Goal: Task Accomplishment & Management: Manage account settings

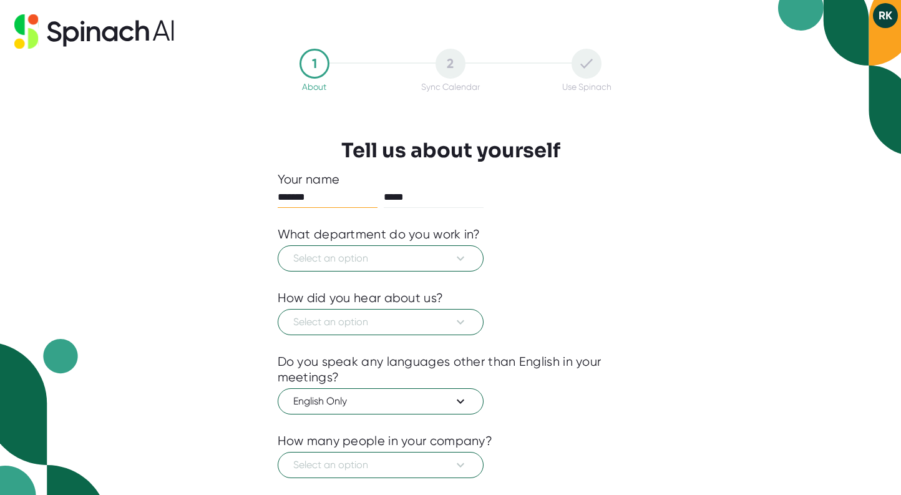
click at [883, 14] on button "RK" at bounding box center [885, 15] width 25 height 25
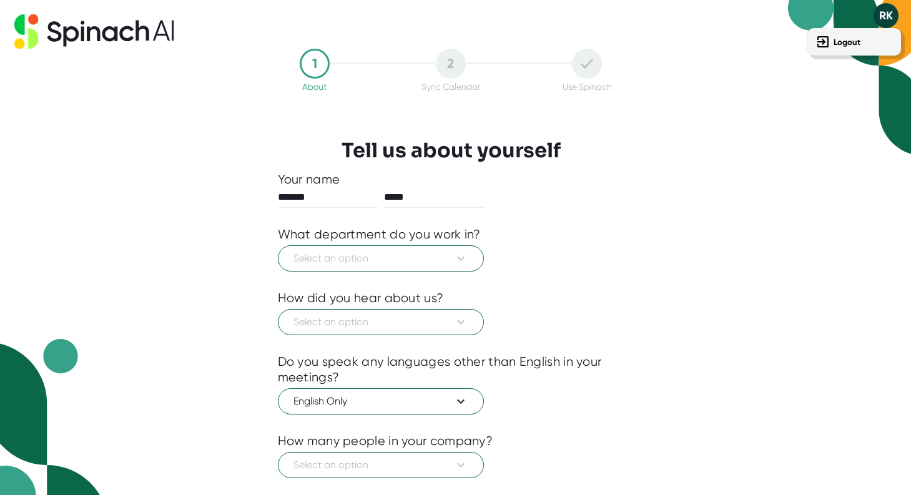
click at [188, 109] on div at bounding box center [455, 247] width 911 height 495
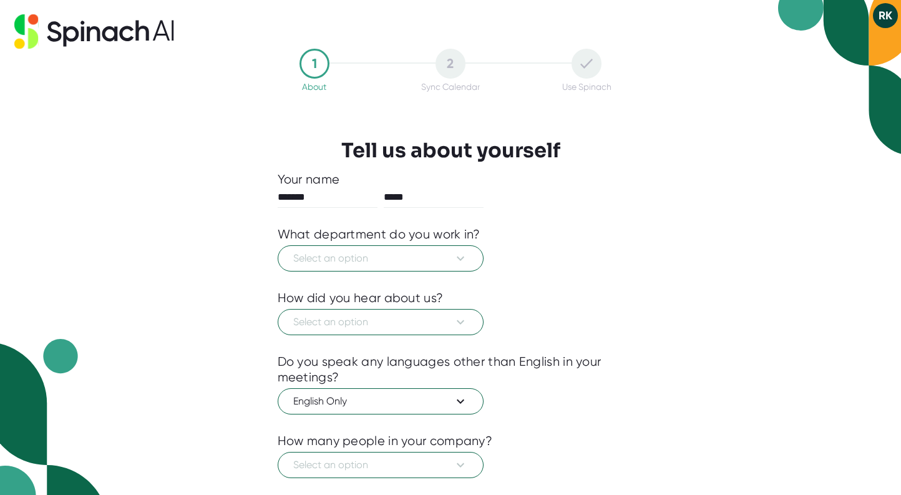
scroll to position [71, 0]
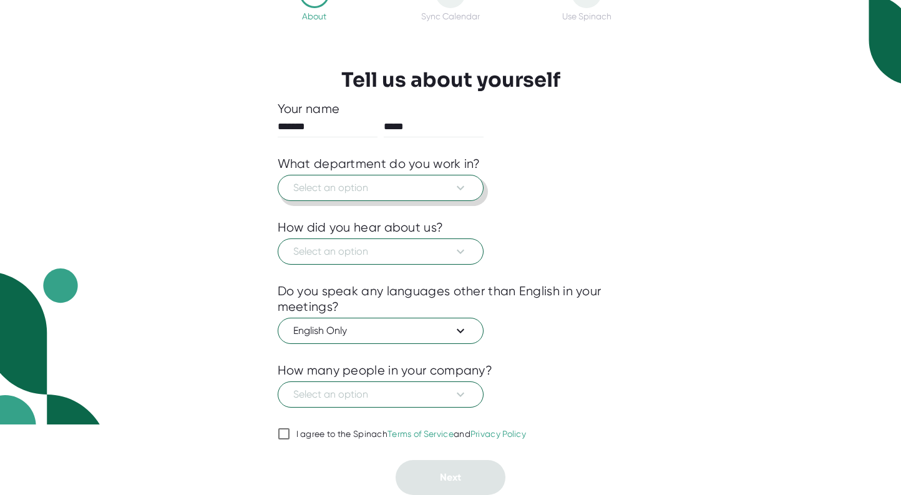
click at [346, 184] on span "Select an option" at bounding box center [380, 187] width 175 height 15
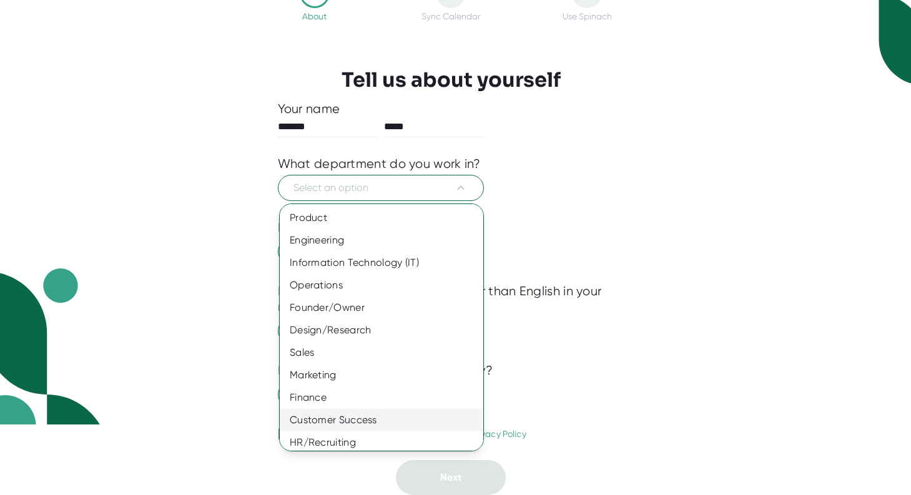
click at [355, 416] on div "Customer Success" at bounding box center [386, 420] width 213 height 22
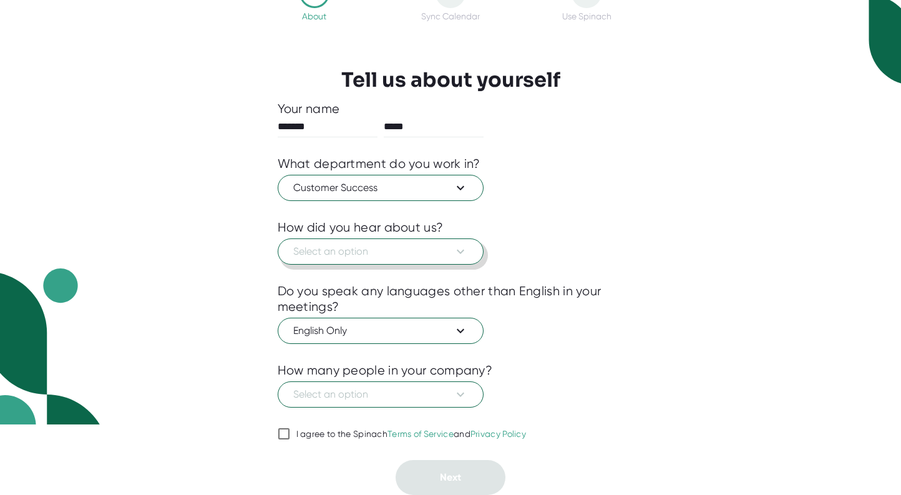
click at [327, 252] on span "Select an option" at bounding box center [380, 251] width 175 height 15
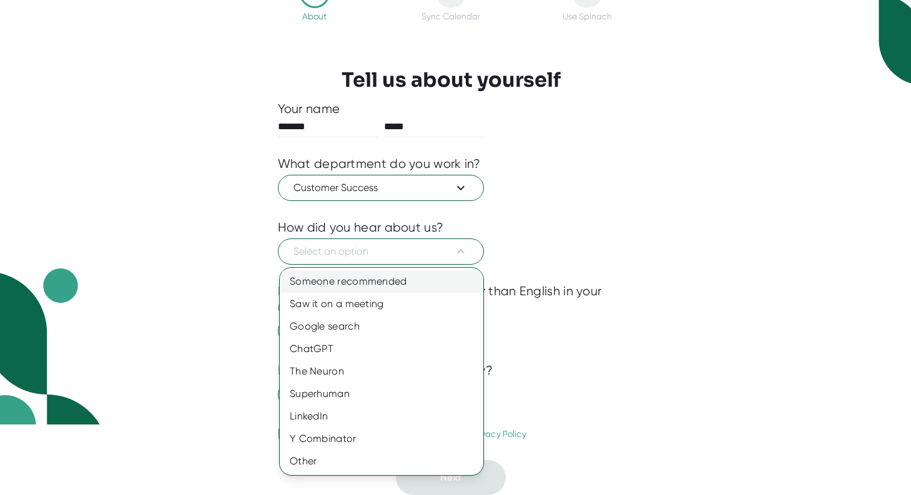
click at [325, 276] on div "Someone recommended" at bounding box center [382, 281] width 204 height 22
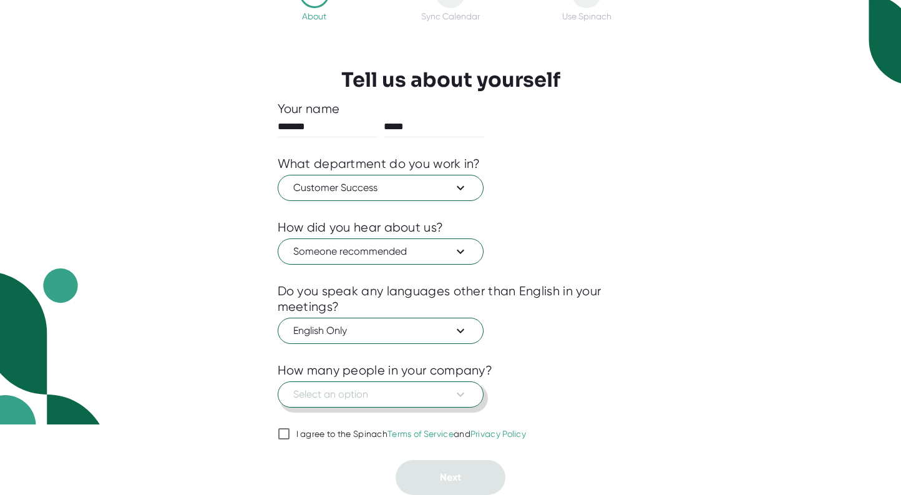
click at [335, 396] on span "Select an option" at bounding box center [380, 394] width 175 height 15
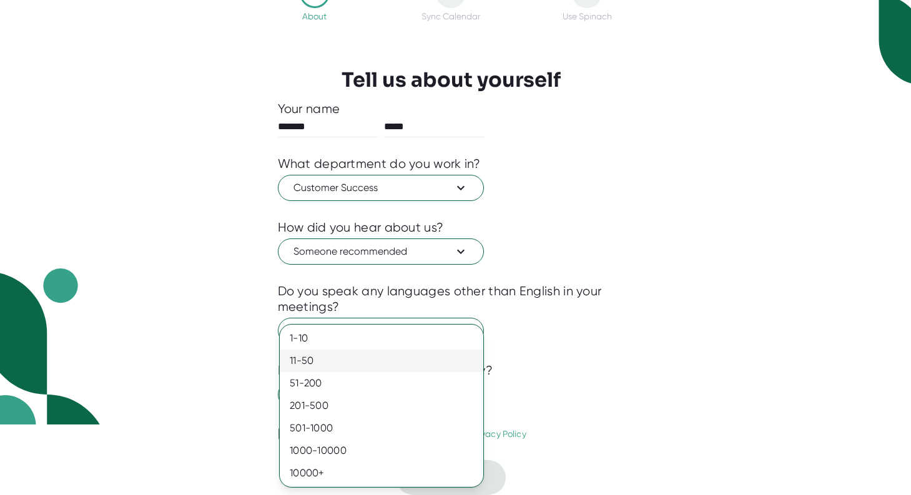
click at [304, 359] on div "11-50" at bounding box center [382, 361] width 204 height 22
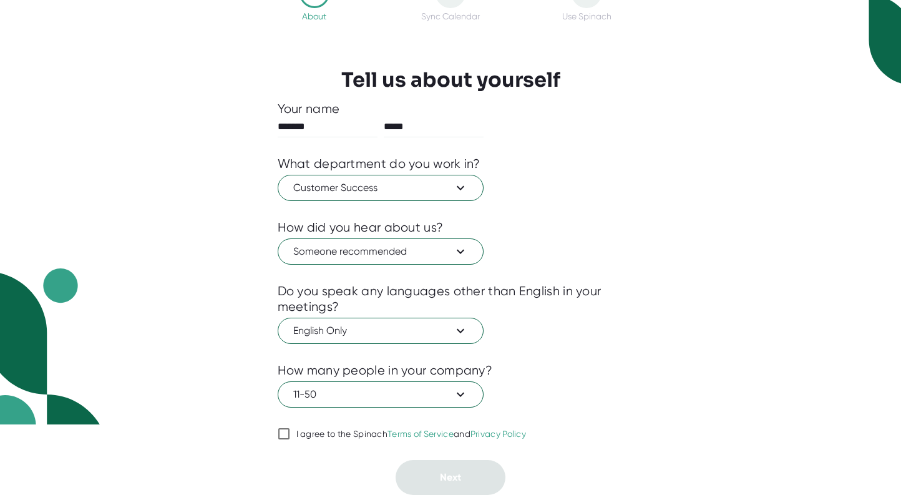
click at [282, 438] on input "I agree to the Spinach Terms of Service and Privacy Policy" at bounding box center [284, 433] width 12 height 15
checkbox input "true"
click at [451, 471] on button "Next" at bounding box center [451, 477] width 110 height 35
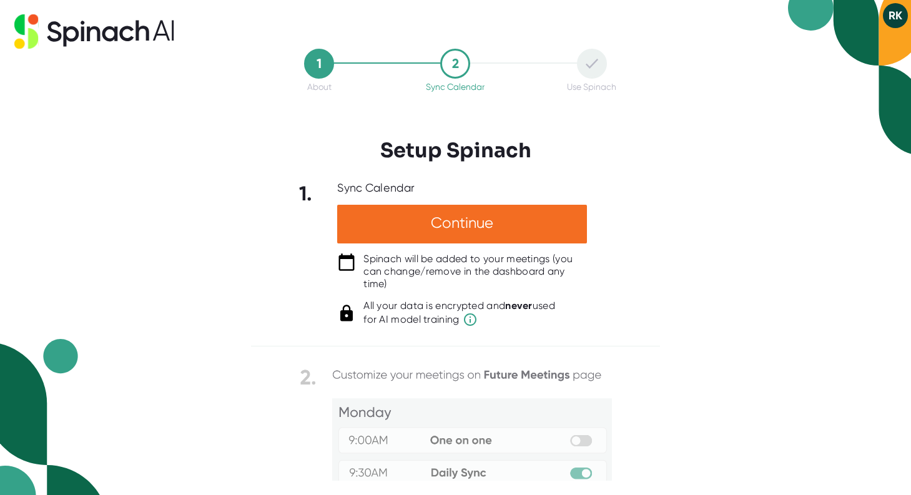
scroll to position [139, 0]
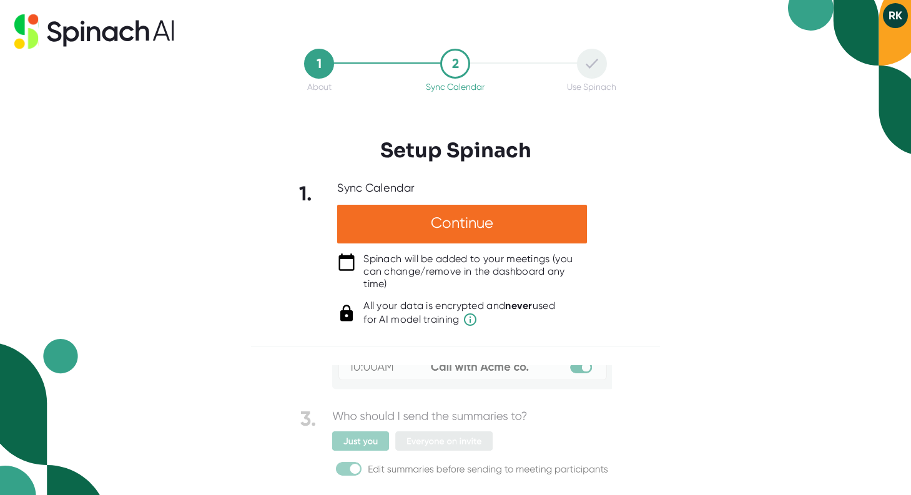
click at [718, 260] on div "1 About 2 Sync Calendar Use Spinach Setup Spinach 1. Sync Calendar Continue Spi…" at bounding box center [455, 247] width 911 height 495
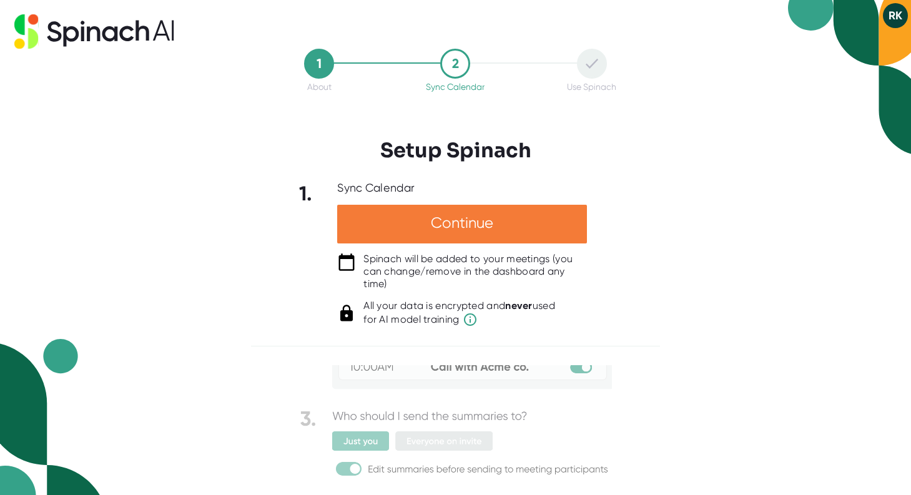
click at [489, 220] on div "Continue" at bounding box center [462, 224] width 250 height 39
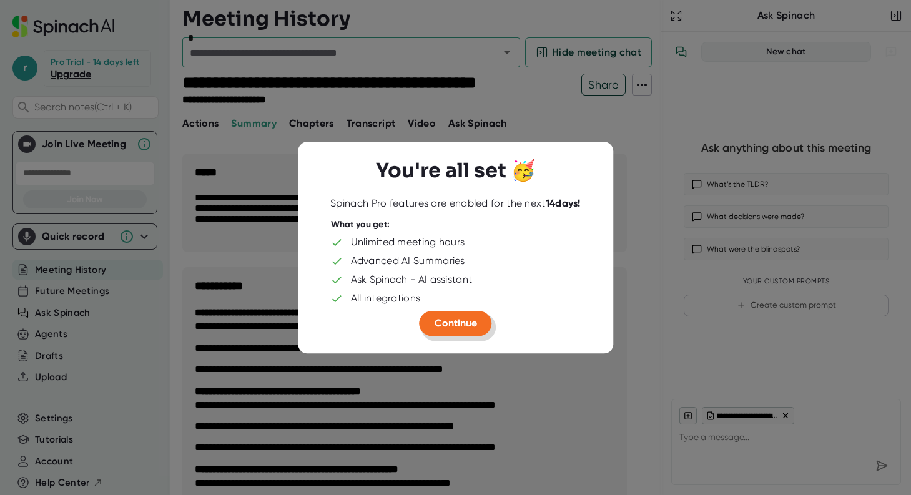
click at [461, 320] on span "Continue" at bounding box center [455, 323] width 42 height 12
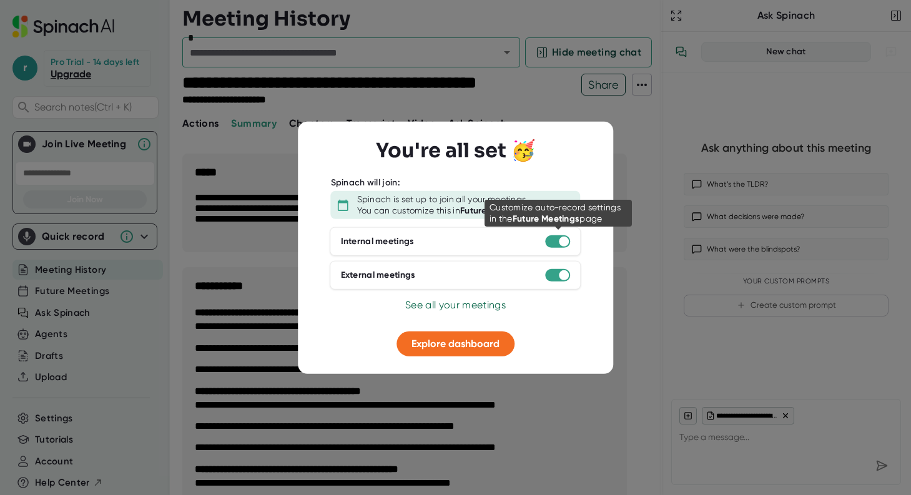
click at [561, 240] on div at bounding box center [564, 242] width 10 height 10
click at [552, 240] on div at bounding box center [558, 241] width 25 height 12
click at [564, 239] on div at bounding box center [564, 242] width 10 height 10
click at [560, 238] on div at bounding box center [564, 242] width 10 height 10
type textarea "x"
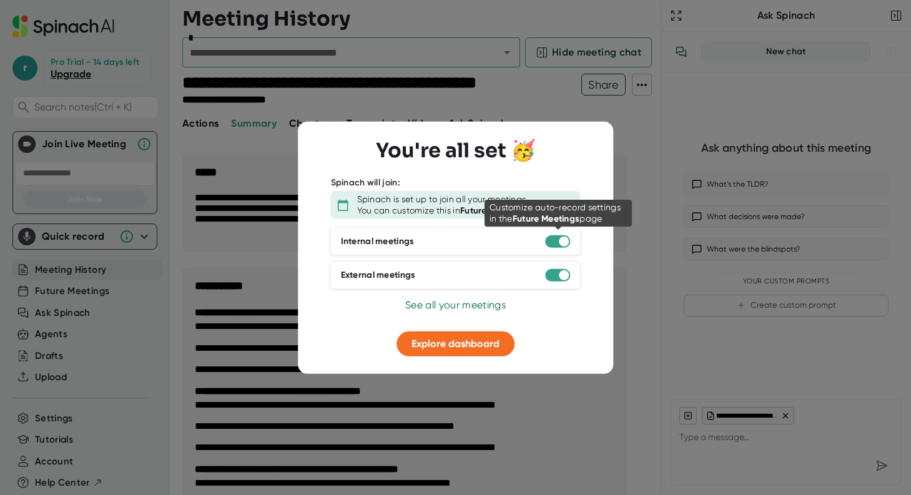
click at [560, 238] on div at bounding box center [564, 242] width 10 height 10
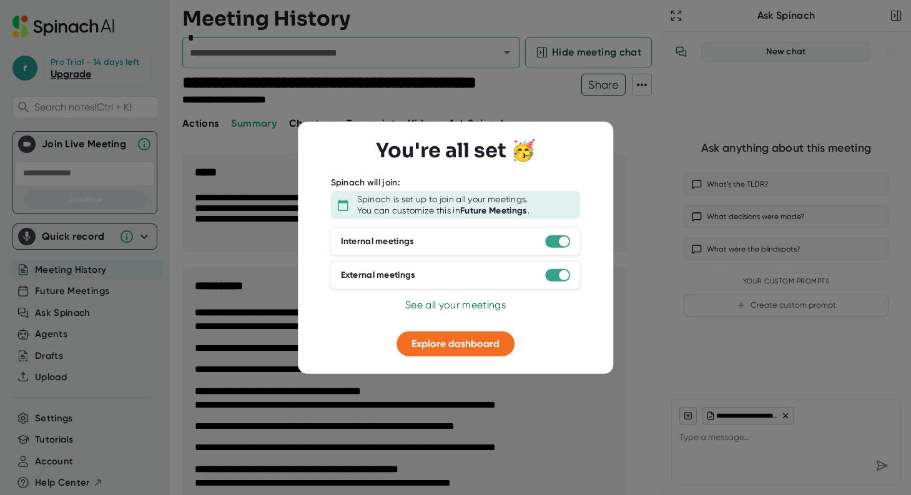
click at [389, 237] on div "Internal meetings" at bounding box center [378, 241] width 74 height 11
click at [436, 305] on span "See all your meetings" at bounding box center [455, 305] width 101 height 12
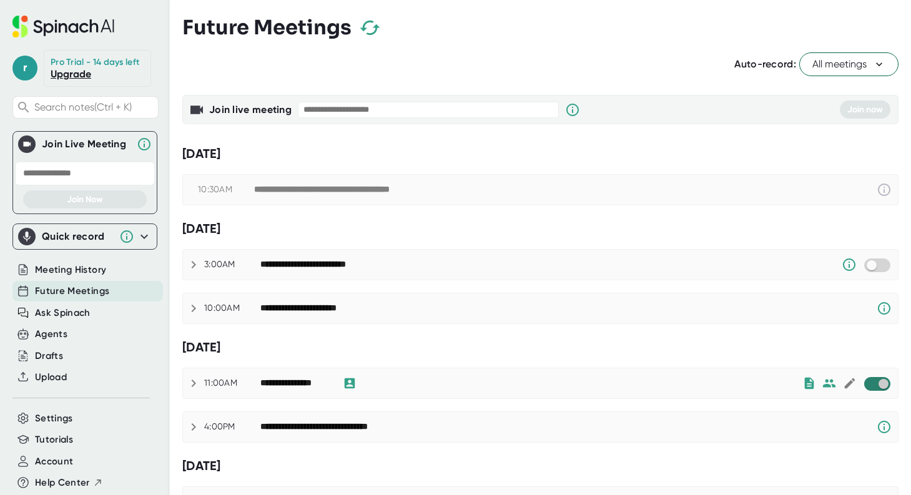
click at [870, 384] on input "checkbox" at bounding box center [883, 383] width 36 height 11
checkbox input "true"
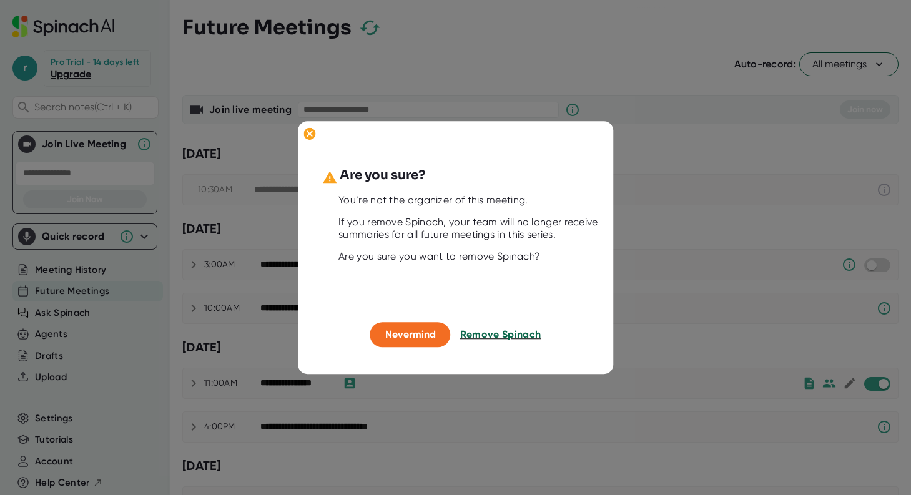
click at [489, 334] on span "Remove Spinach" at bounding box center [500, 335] width 81 height 12
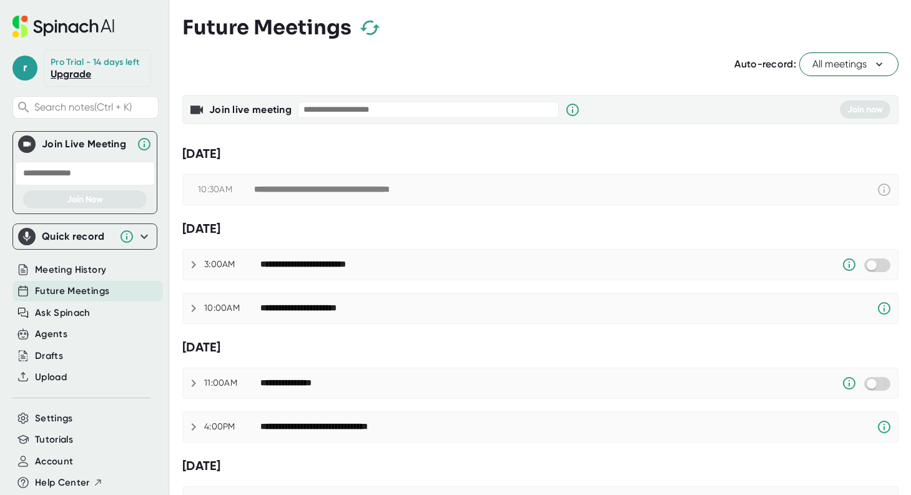
click at [812, 67] on span "All meetings" at bounding box center [848, 64] width 73 height 15
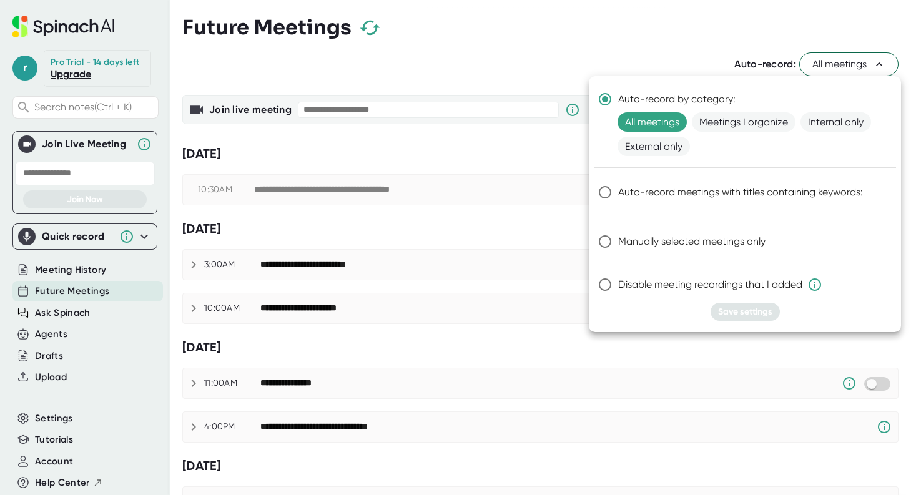
click at [645, 32] on div at bounding box center [455, 247] width 911 height 495
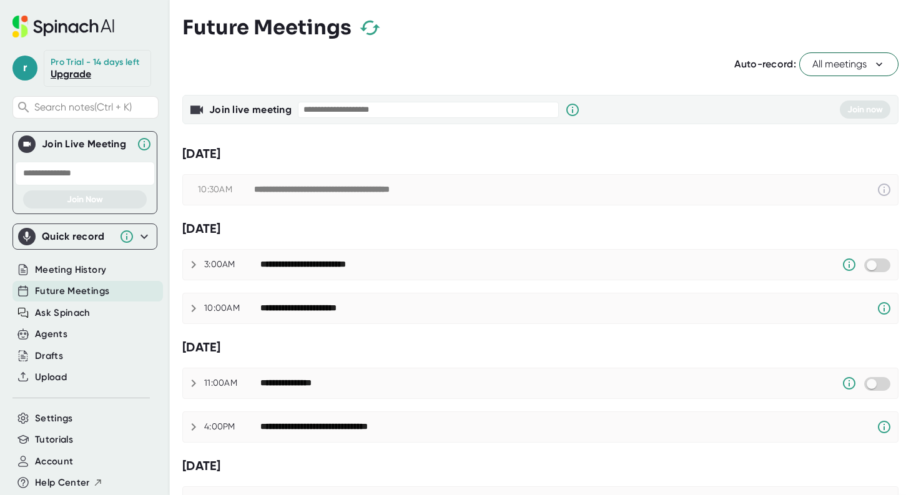
click at [876, 64] on icon at bounding box center [879, 64] width 6 height 4
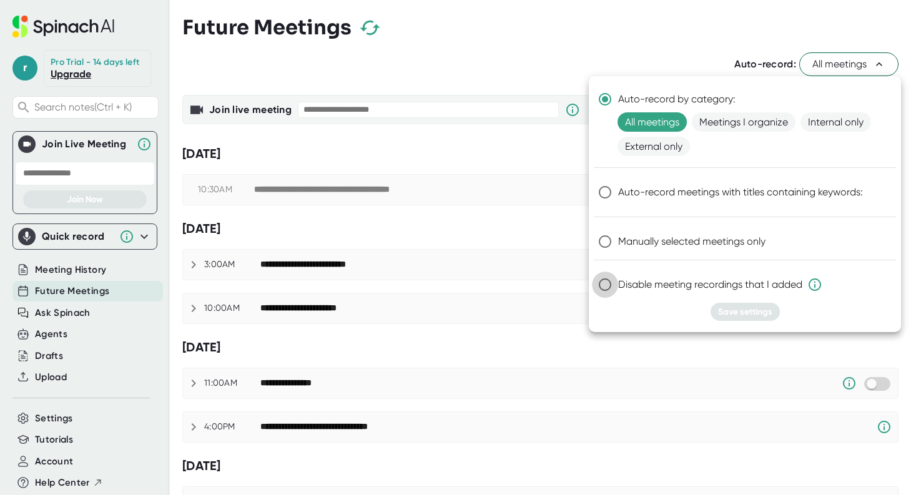
click at [607, 285] on input "Disable meeting recordings that I added" at bounding box center [605, 285] width 26 height 26
radio input "true"
click at [748, 305] on button "Save settings" at bounding box center [744, 312] width 69 height 18
radio input "true"
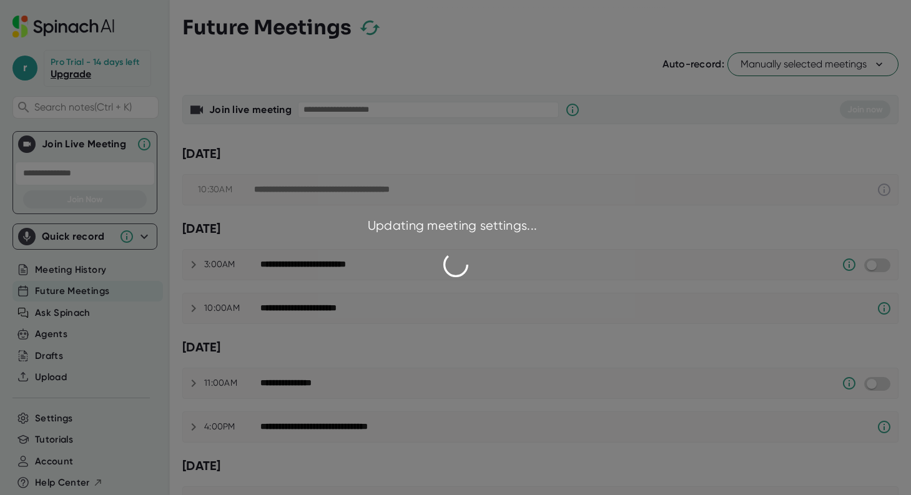
checkbox input "false"
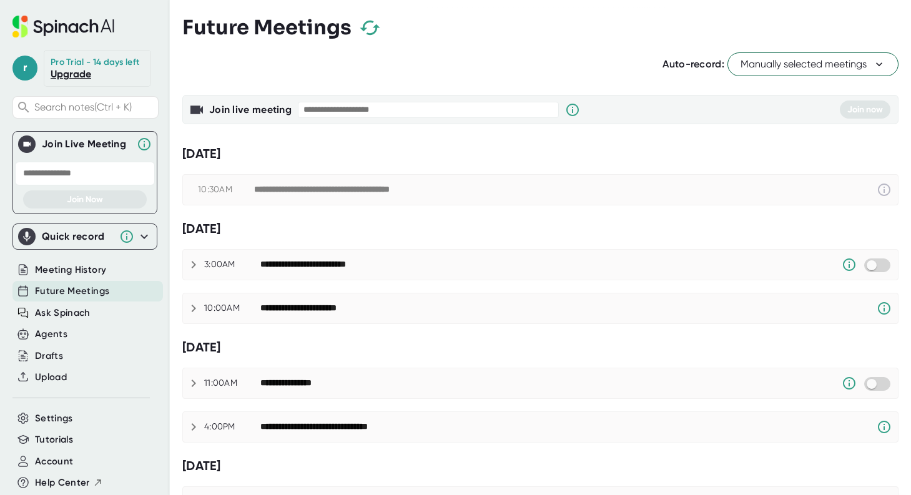
scroll to position [62, 0]
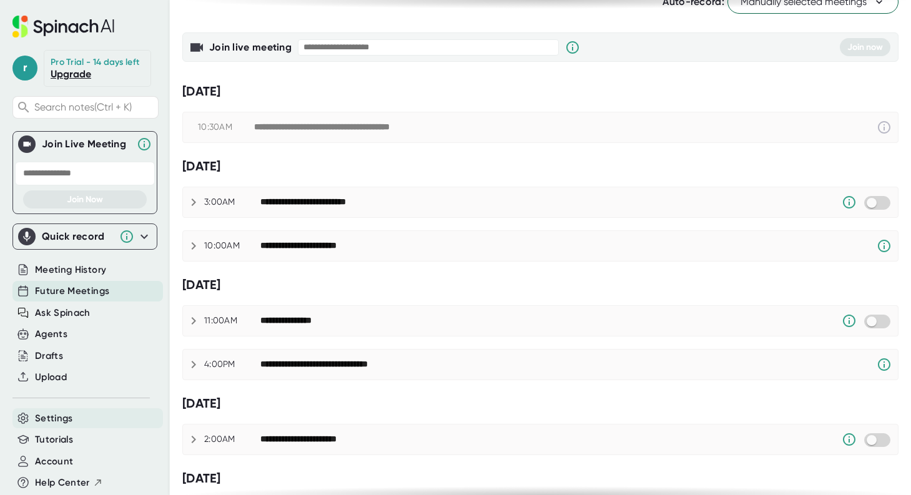
click at [62, 426] on span "Settings" at bounding box center [54, 418] width 38 height 14
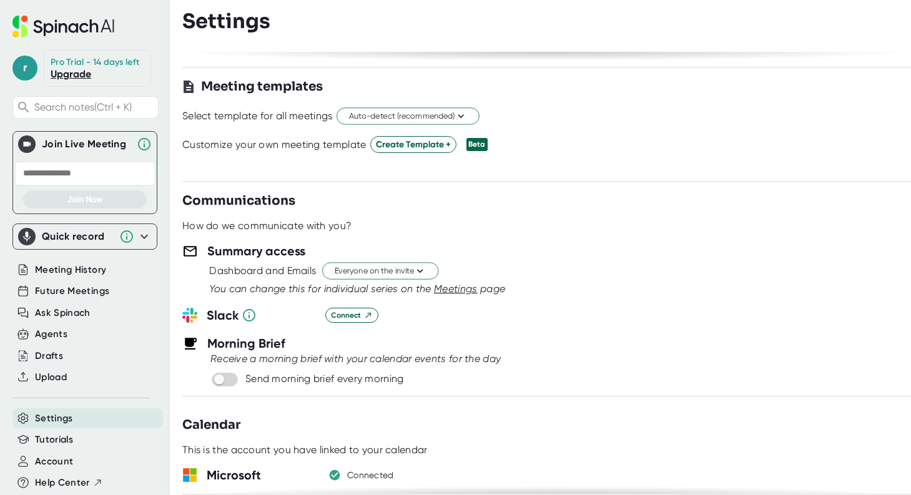
scroll to position [437, 0]
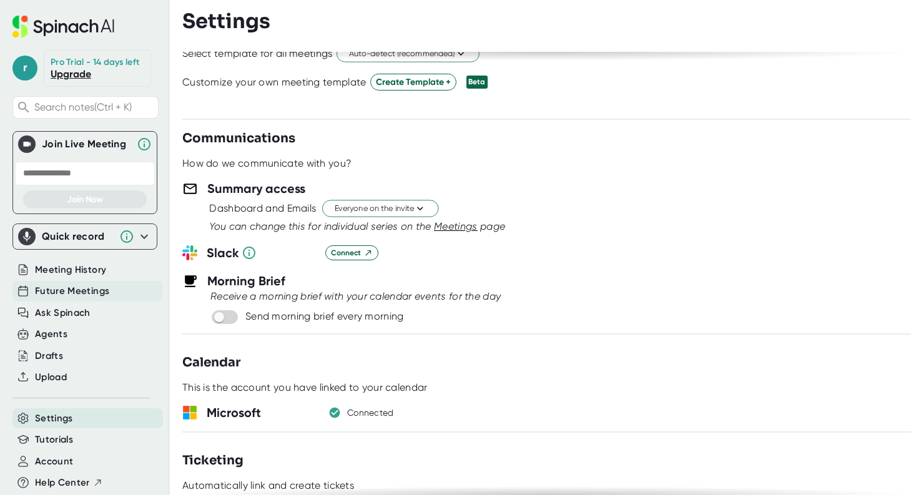
click at [69, 298] on span "Future Meetings" at bounding box center [72, 291] width 74 height 14
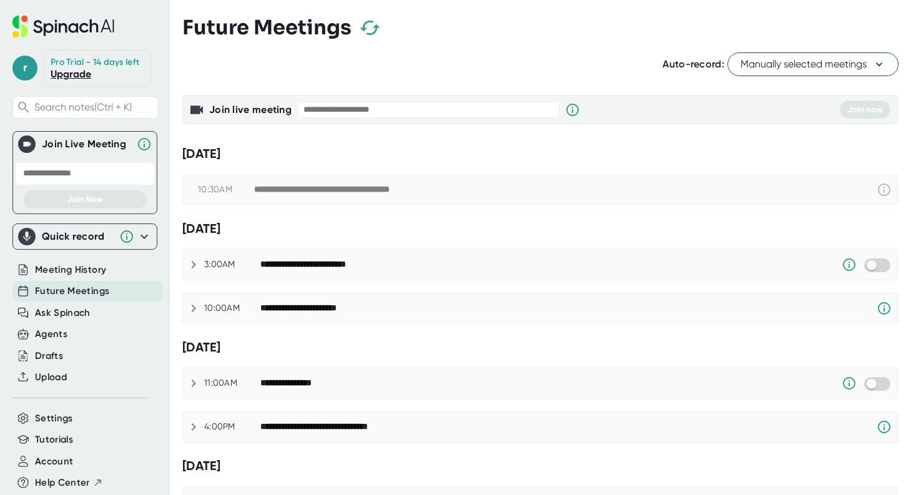
click at [771, 66] on span "Manually selected meetings" at bounding box center [812, 64] width 145 height 15
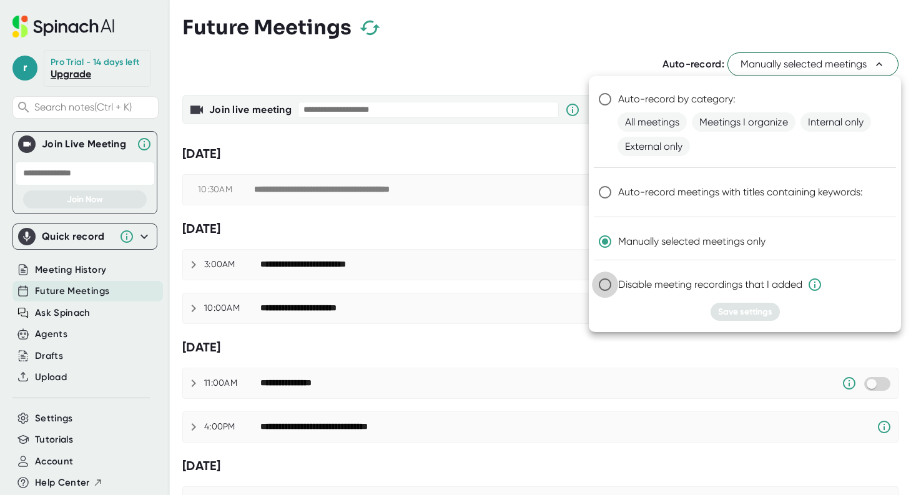
click at [606, 284] on input "Disable meeting recordings that I added" at bounding box center [605, 285] width 26 height 26
radio input "true"
click at [750, 309] on span "Save settings" at bounding box center [745, 312] width 54 height 11
radio input "true"
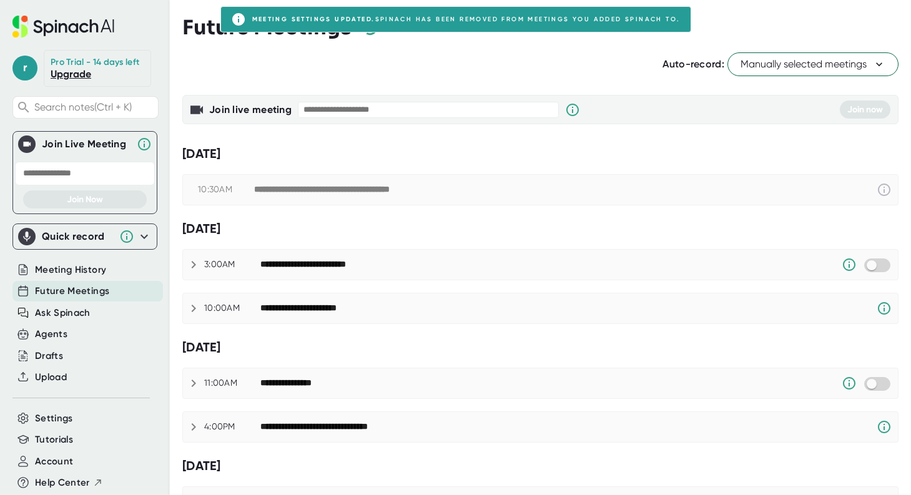
click at [784, 12] on div "Future Meetings" at bounding box center [540, 27] width 716 height 37
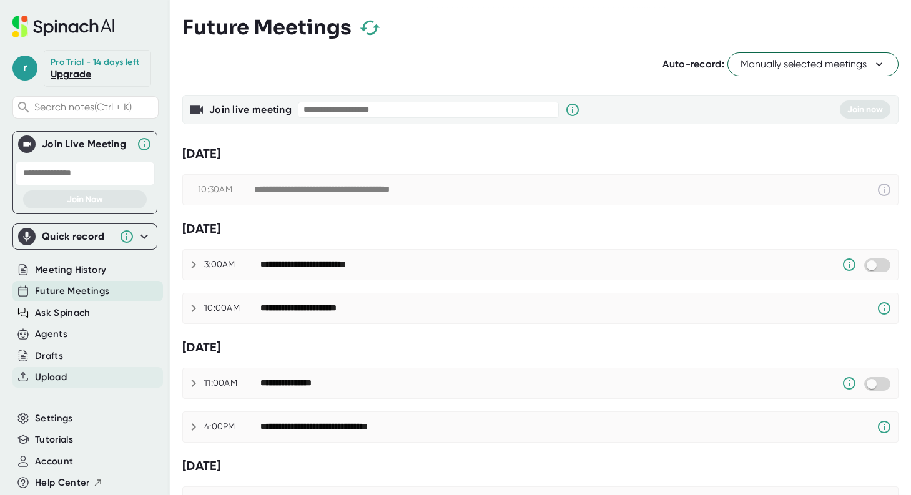
scroll to position [62, 0]
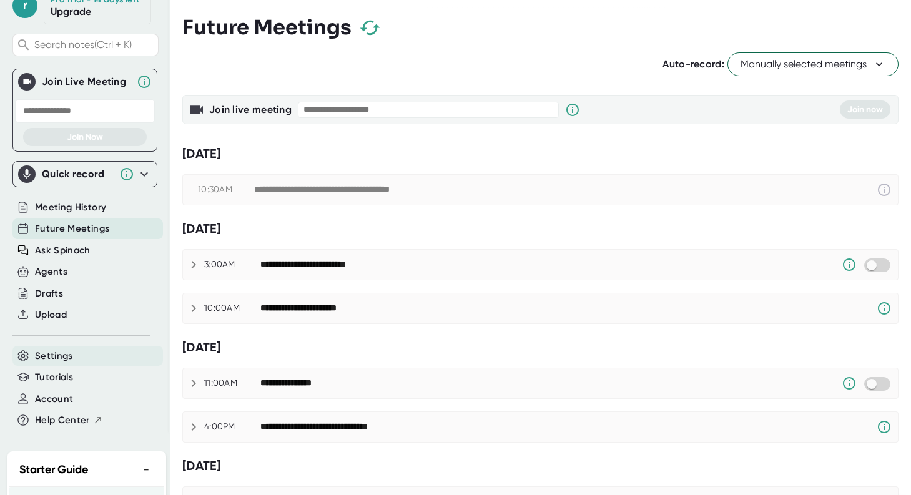
click at [53, 363] on span "Settings" at bounding box center [54, 356] width 38 height 14
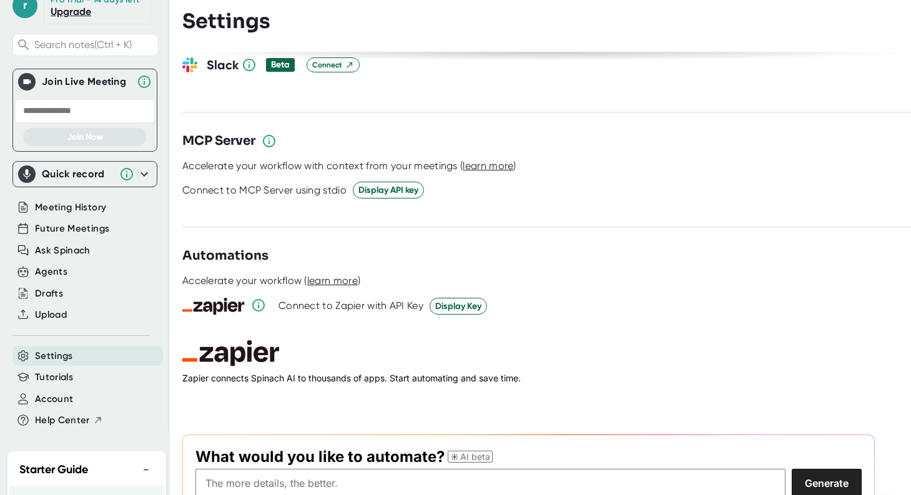
scroll to position [1724, 0]
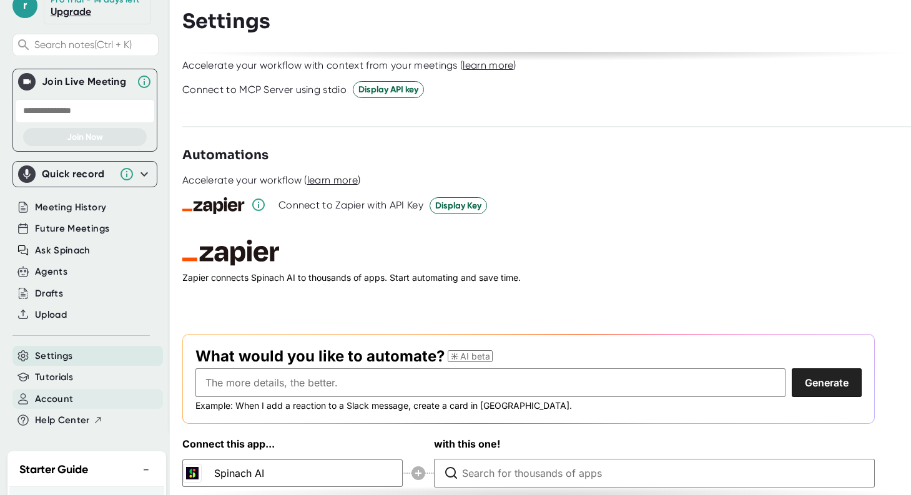
click at [56, 406] on span "Account" at bounding box center [54, 399] width 38 height 14
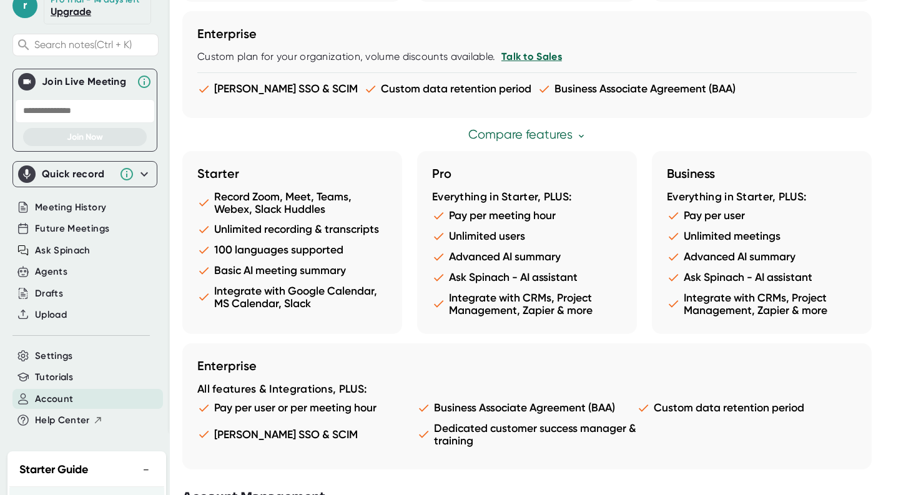
scroll to position [670, 0]
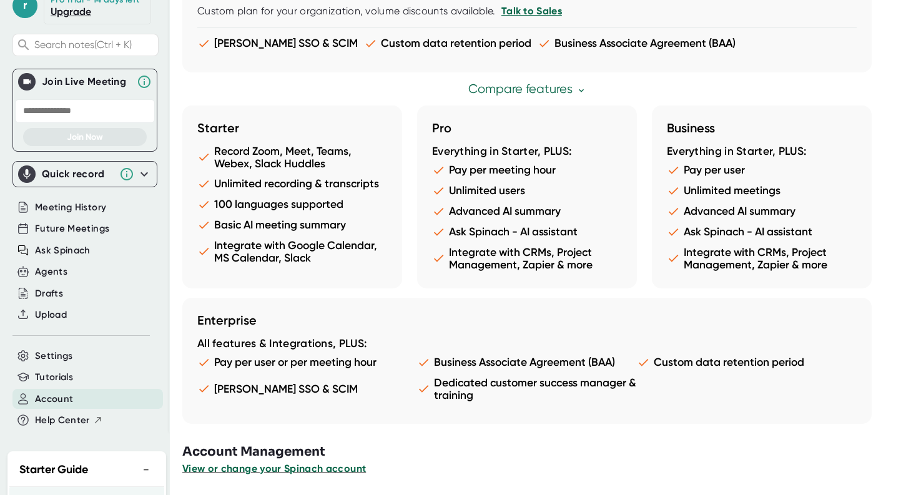
click at [330, 468] on span "View or change your Spinach account" at bounding box center [274, 469] width 184 height 12
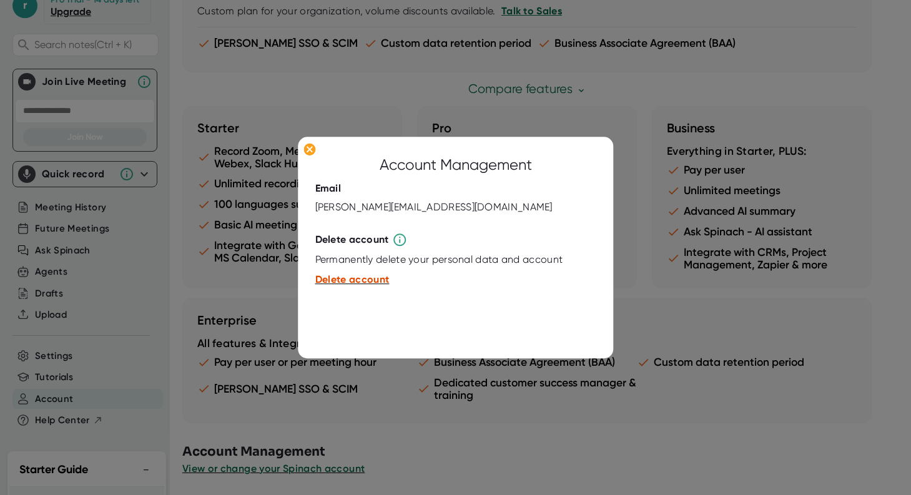
click at [341, 278] on span "Delete account" at bounding box center [352, 280] width 74 height 12
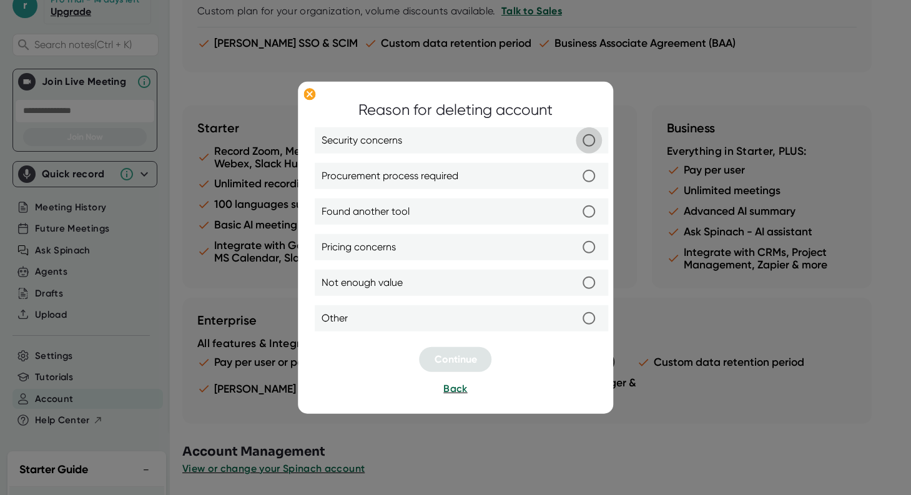
click at [592, 141] on input "Security concerns" at bounding box center [589, 140] width 26 height 26
radio input "true"
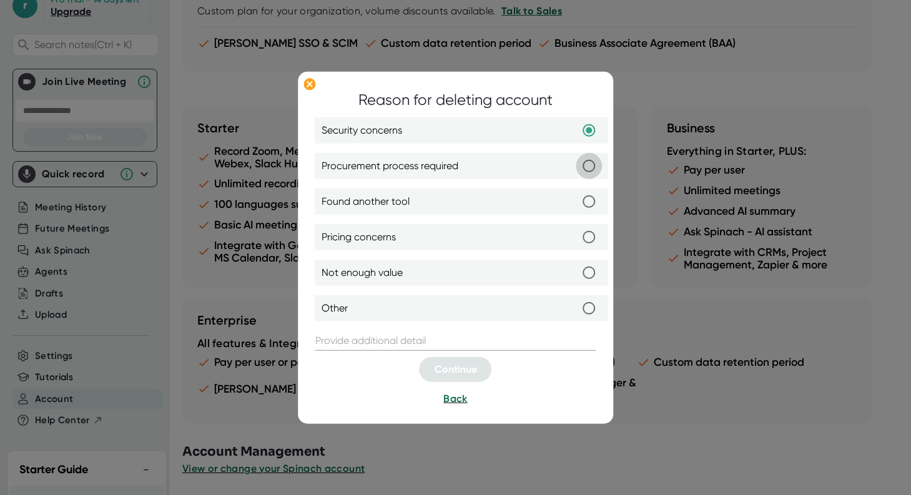
click at [588, 166] on input "Procurement process required" at bounding box center [589, 166] width 26 height 26
radio input "true"
click at [389, 329] on div at bounding box center [455, 328] width 281 height 6
click at [351, 340] on input "text" at bounding box center [455, 341] width 281 height 20
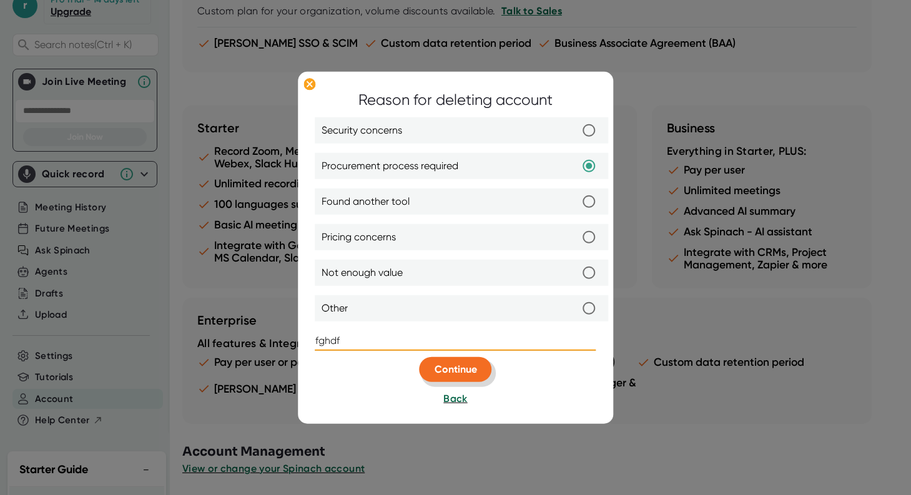
type input "fghdf"
click at [469, 366] on span "Continue" at bounding box center [455, 369] width 42 height 12
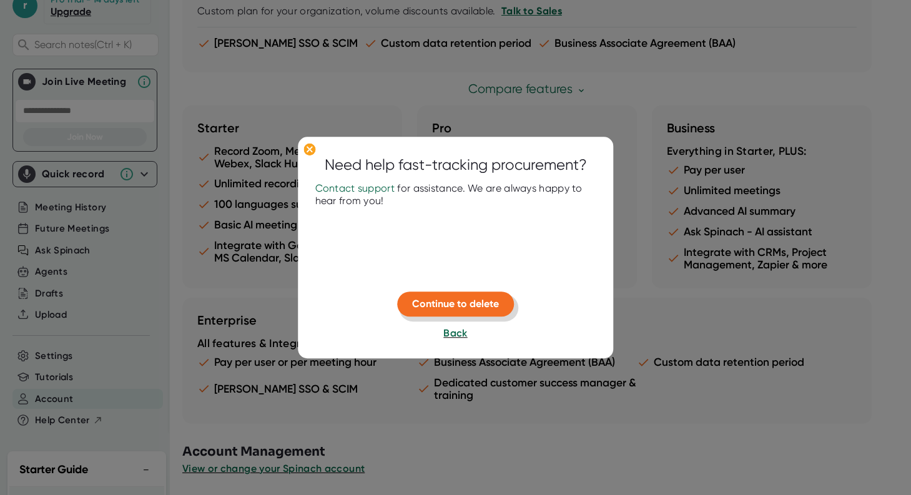
click at [488, 302] on span "Continue to delete" at bounding box center [455, 304] width 87 height 12
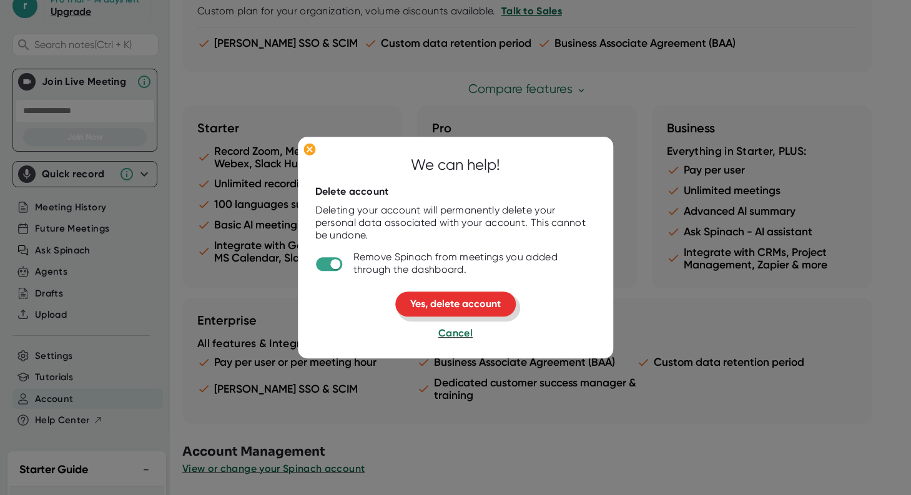
click at [488, 302] on span "Yes, delete account" at bounding box center [455, 304] width 91 height 12
